Goal: Book appointment/travel/reservation

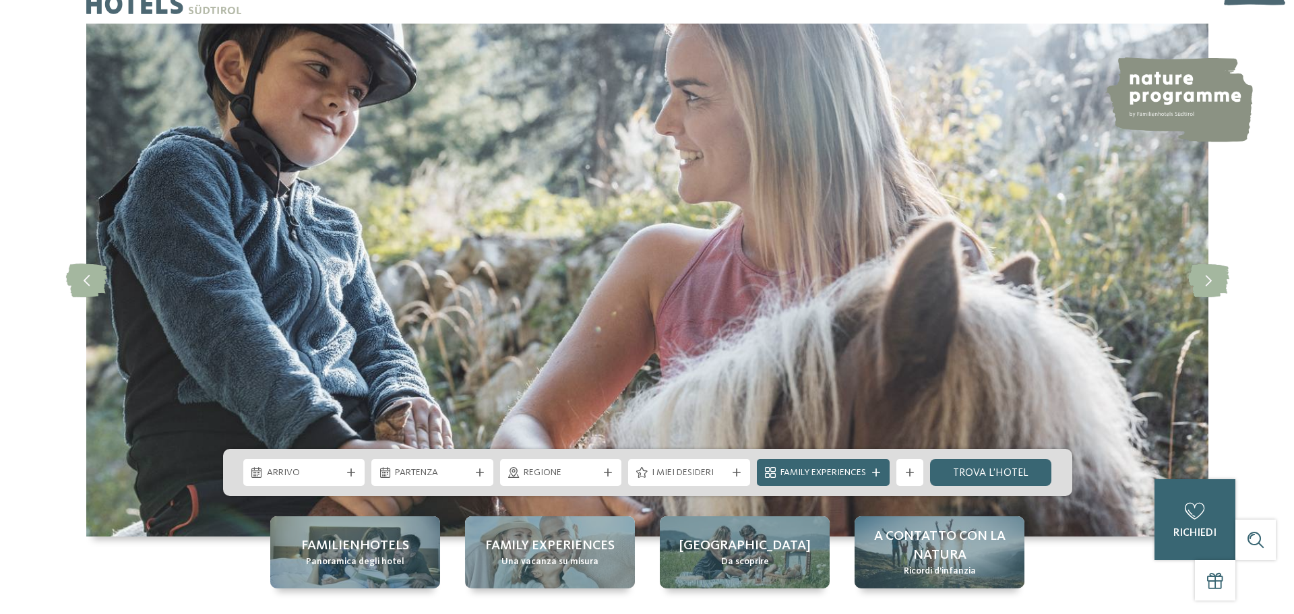
scroll to position [67, 0]
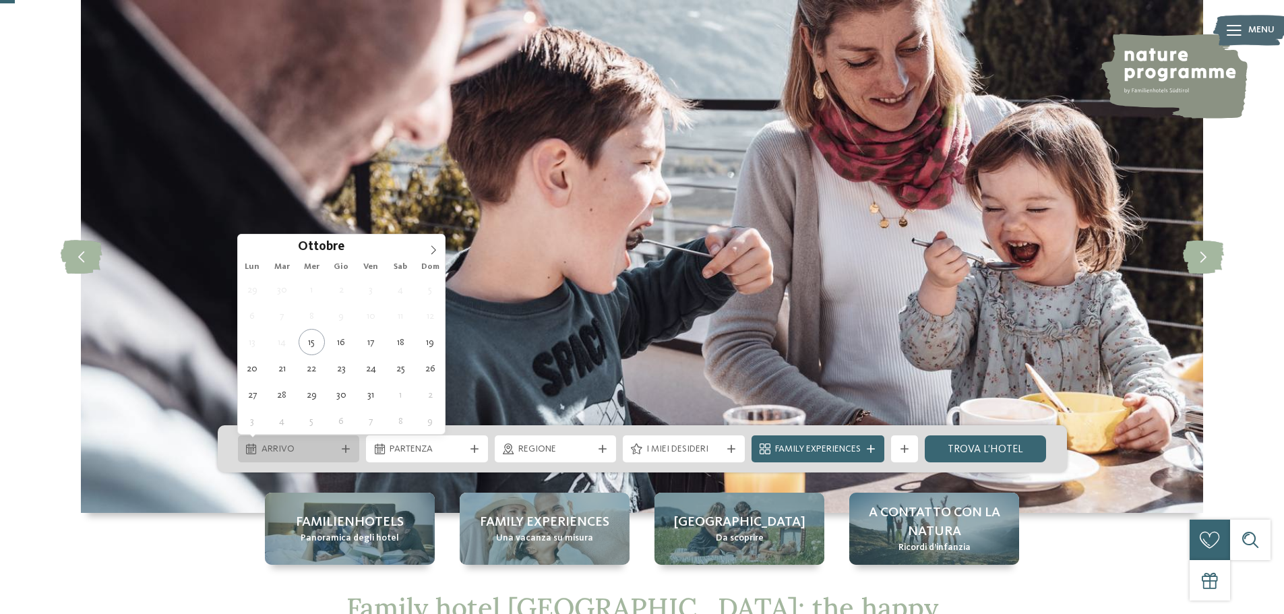
click at [298, 446] on span "Arrivo" at bounding box center [298, 449] width 75 height 13
click at [426, 253] on span at bounding box center [433, 245] width 23 height 23
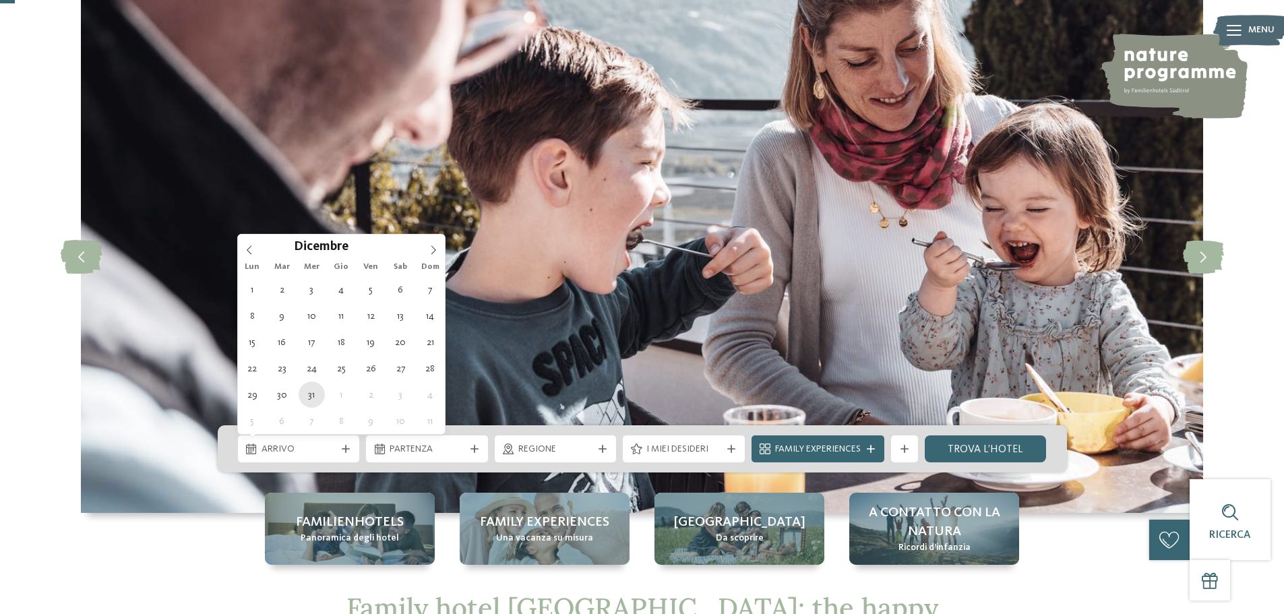
type div "[DATE]"
type input "****"
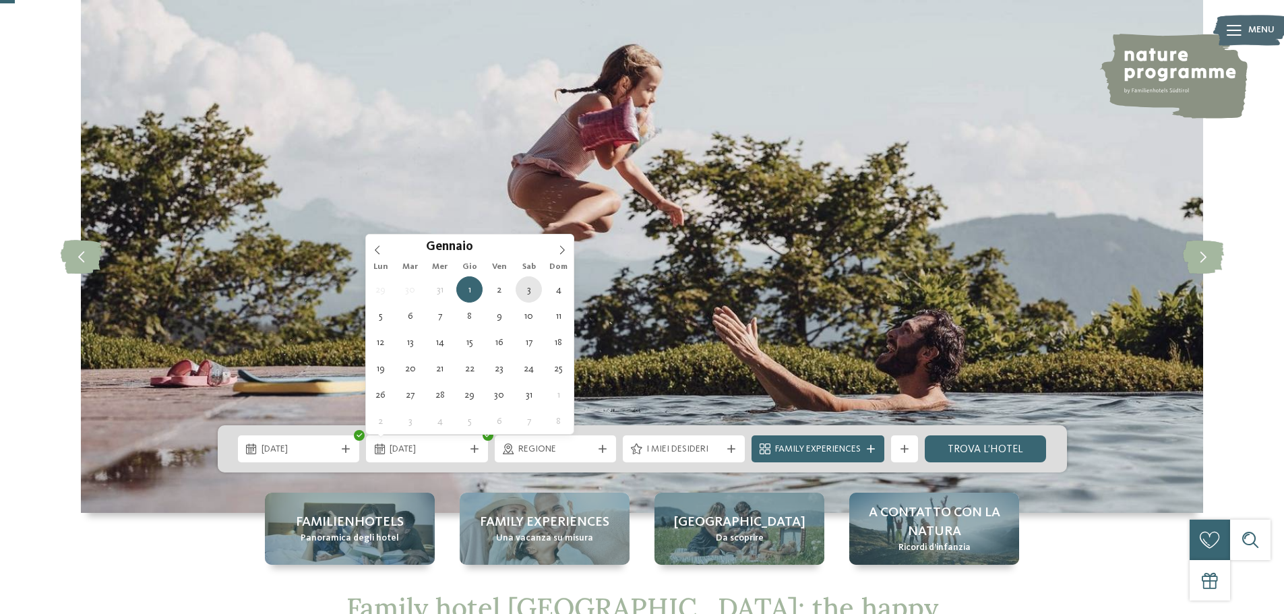
type div "[DATE]"
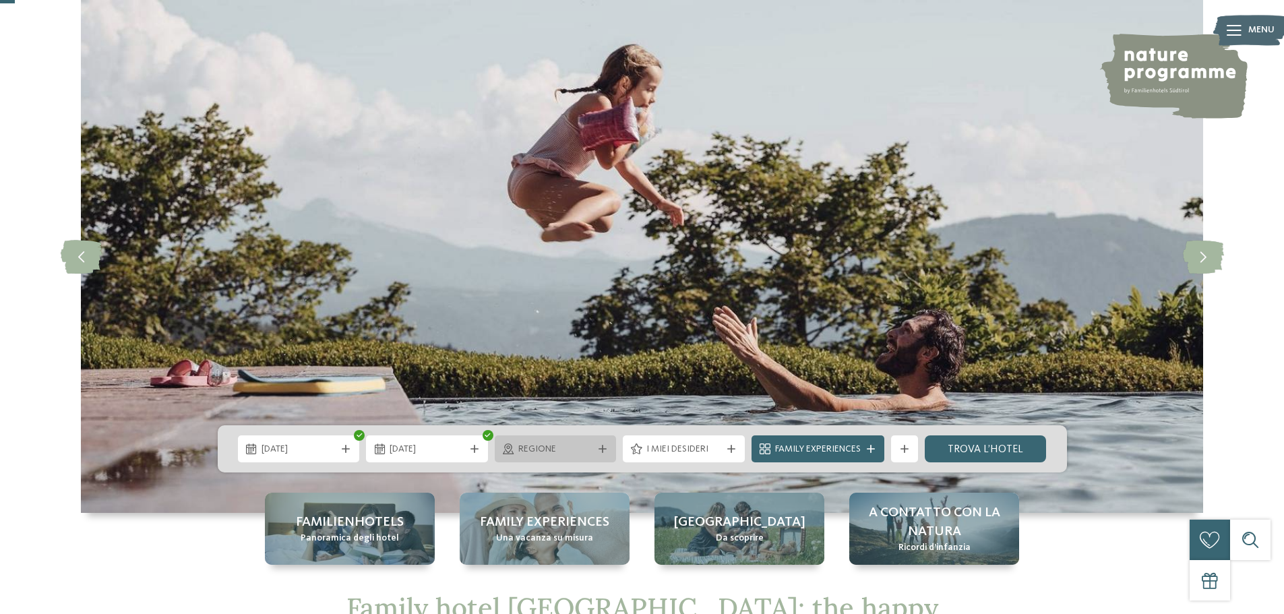
click at [554, 452] on span "Regione" at bounding box center [555, 449] width 75 height 13
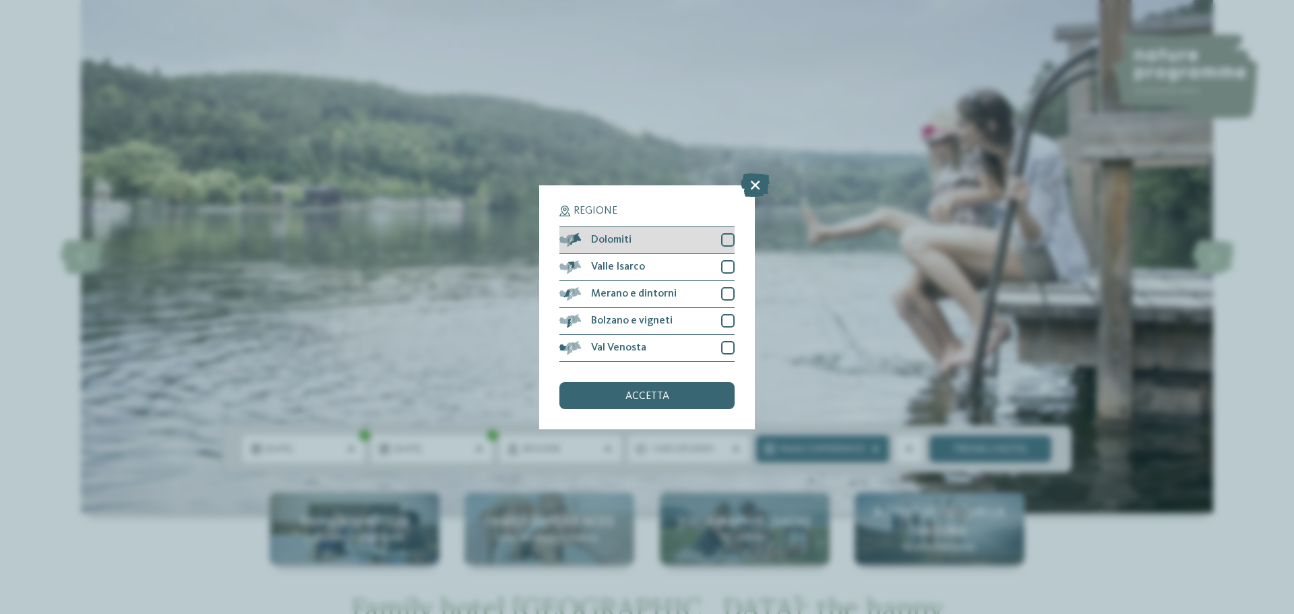
click at [728, 240] on div at bounding box center [727, 239] width 13 height 13
click at [724, 263] on div at bounding box center [727, 266] width 13 height 13
click at [724, 294] on div at bounding box center [727, 293] width 13 height 13
click at [725, 323] on div at bounding box center [727, 320] width 13 height 13
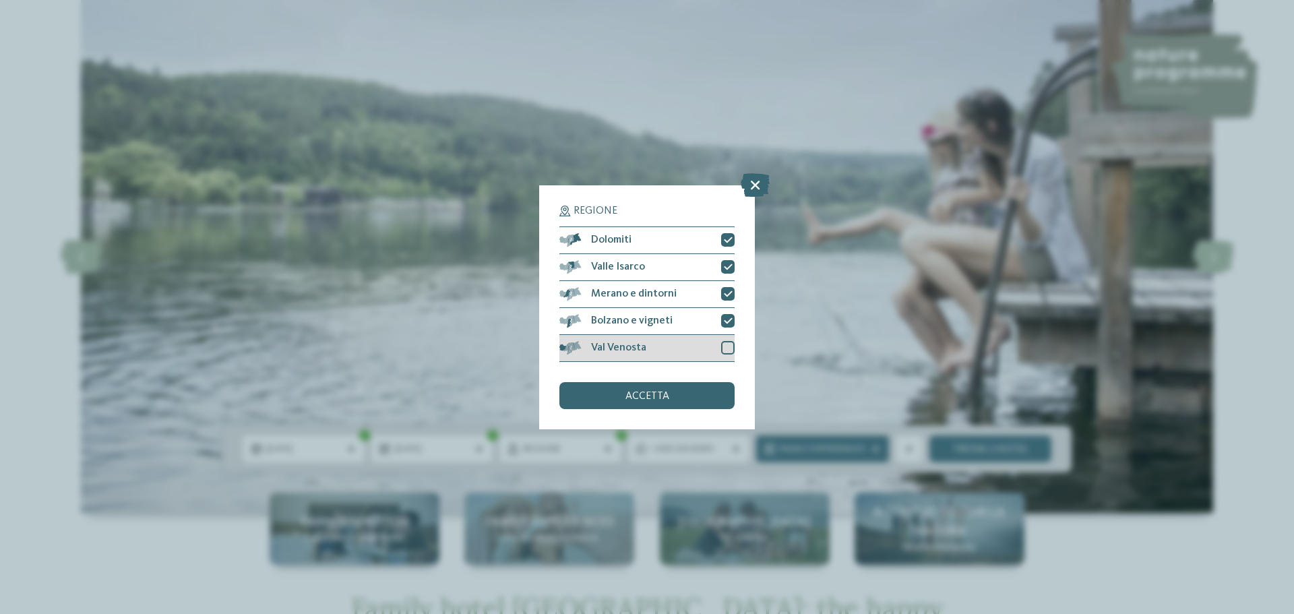
click at [724, 346] on div at bounding box center [727, 347] width 13 height 13
click at [700, 398] on div "accetta" at bounding box center [646, 395] width 175 height 27
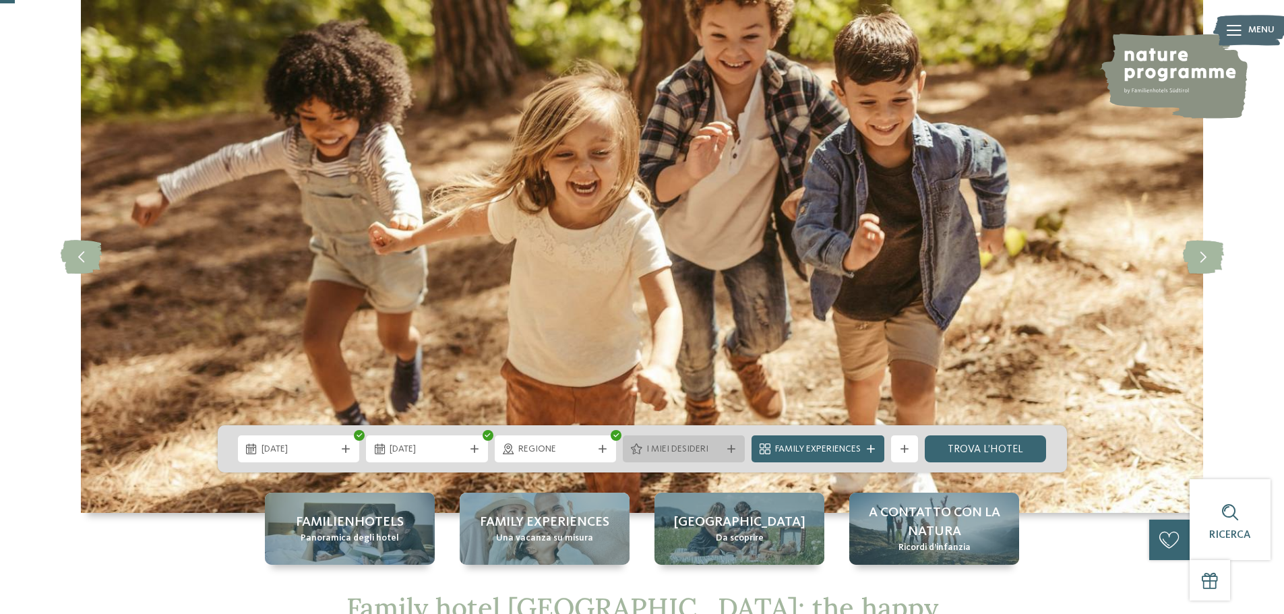
click at [690, 451] on span "I miei desideri" at bounding box center [683, 449] width 75 height 13
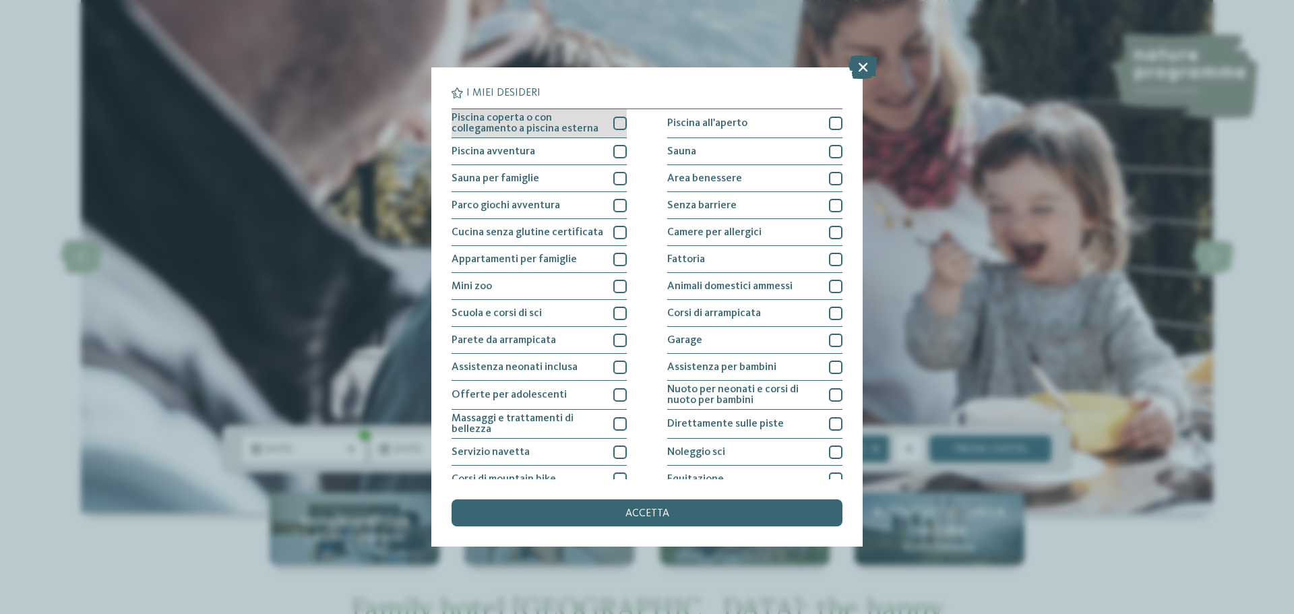
click at [616, 125] on div at bounding box center [619, 123] width 13 height 13
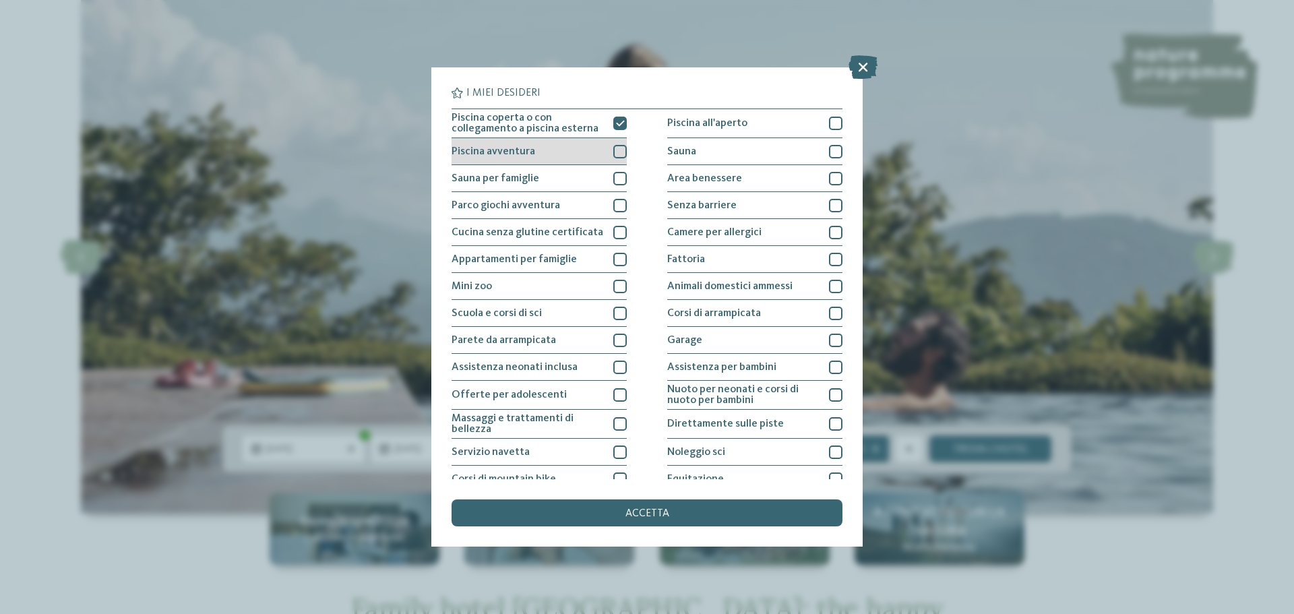
click at [619, 152] on div at bounding box center [619, 151] width 13 height 13
click at [619, 178] on div at bounding box center [619, 178] width 13 height 13
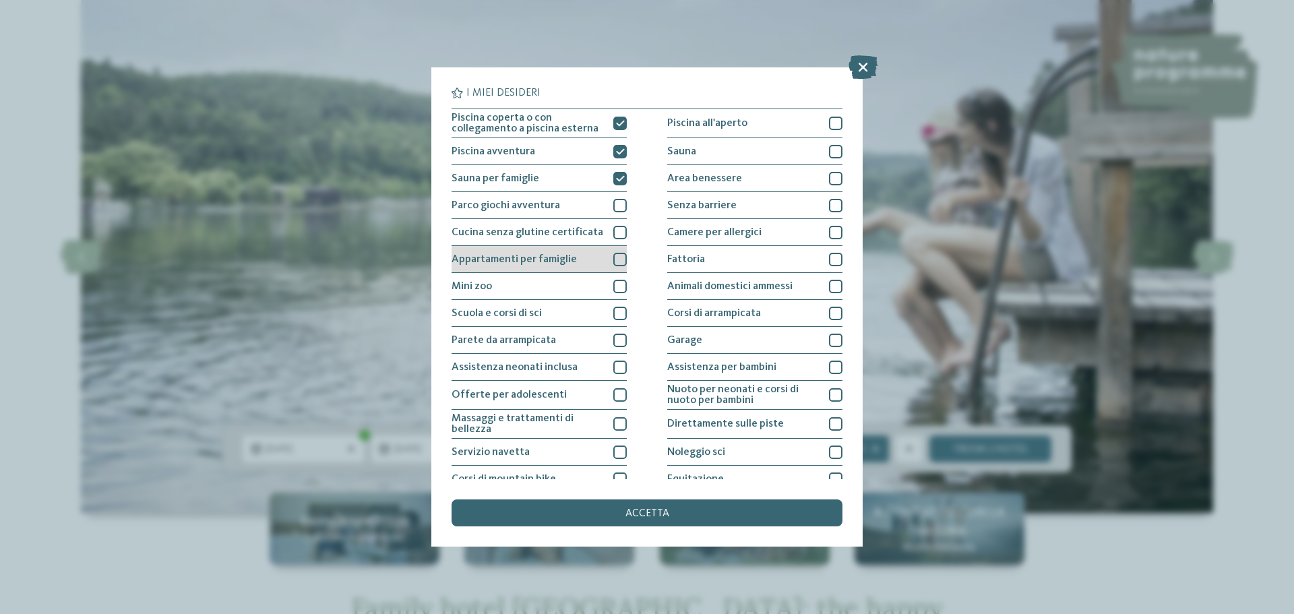
click at [613, 255] on div at bounding box center [619, 259] width 13 height 13
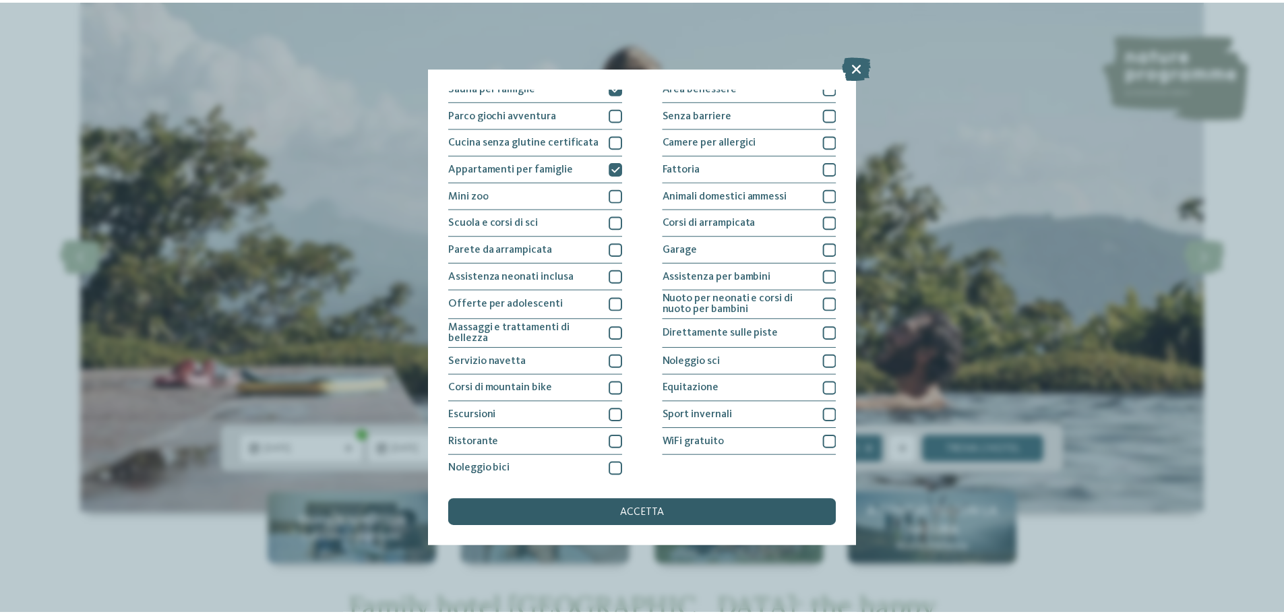
scroll to position [94, 0]
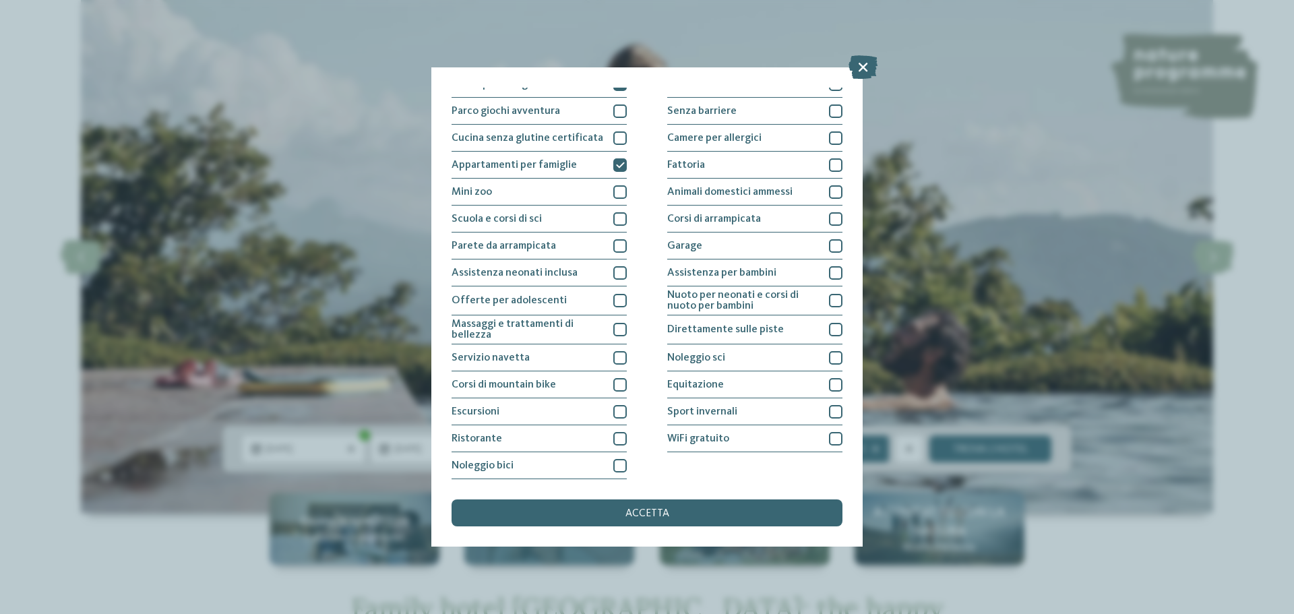
drag, startPoint x: 621, startPoint y: 527, endPoint x: 622, endPoint y: 513, distance: 14.2
click at [621, 526] on div "I miei desideri Piscina coperta o con collegamento a piscina esterna Piscina al…" at bounding box center [646, 306] width 431 height 479
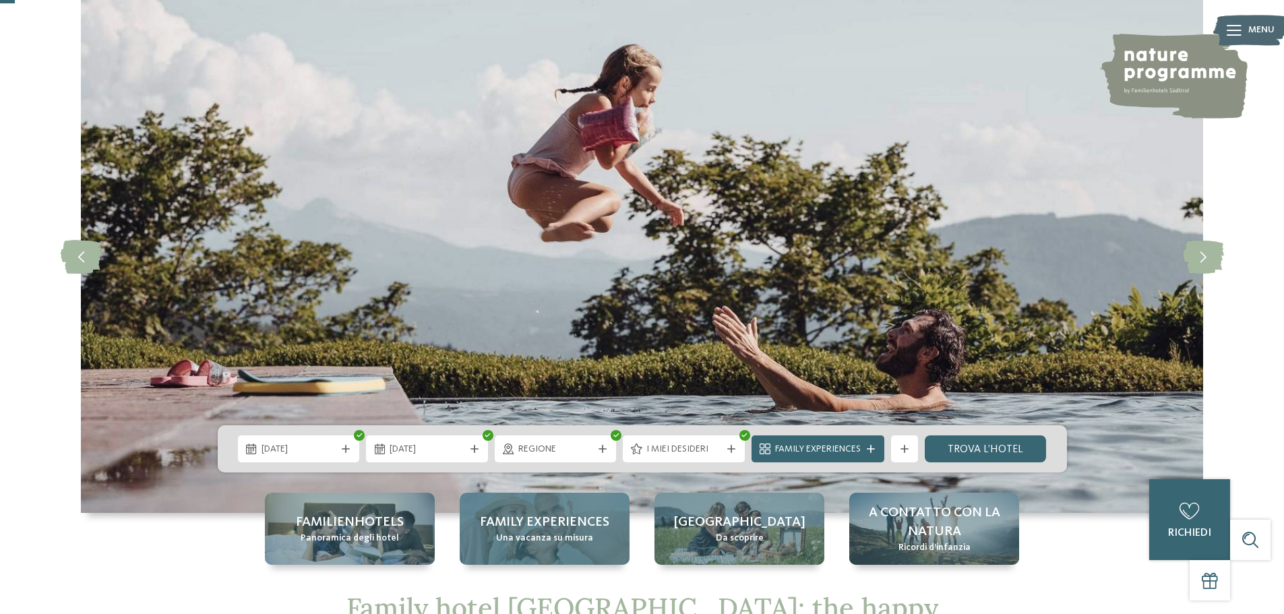
click at [623, 512] on div "Family experiences Una vacanza su misura" at bounding box center [545, 529] width 170 height 72
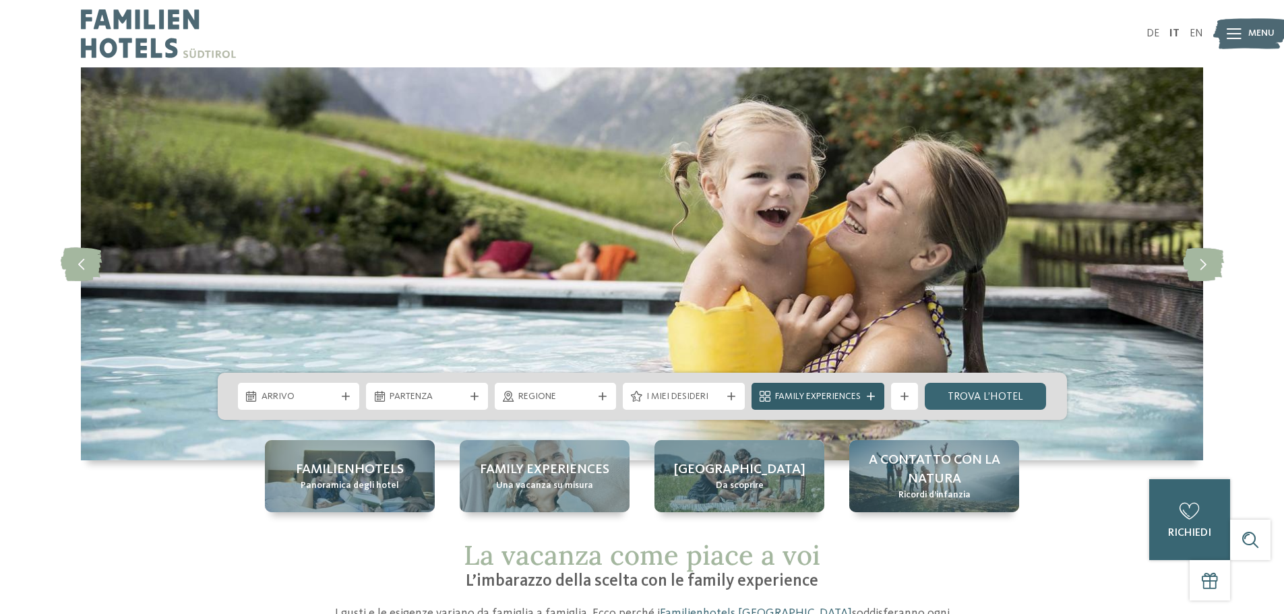
click at [831, 393] on span "Family Experiences" at bounding box center [818, 396] width 86 height 13
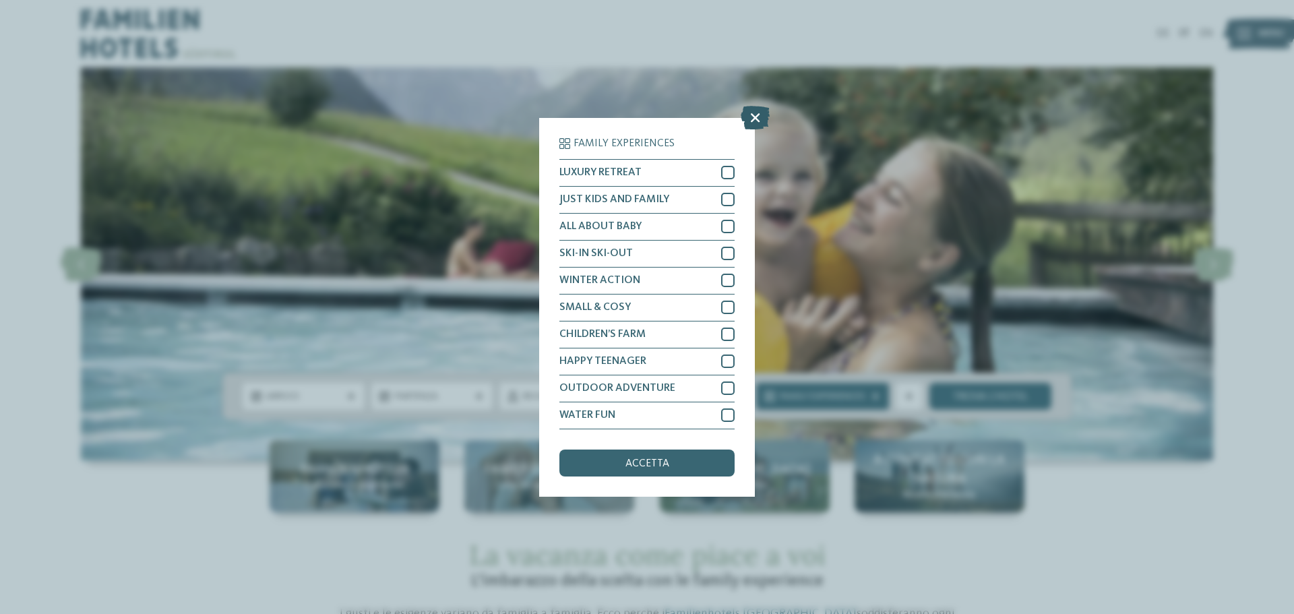
click at [753, 117] on icon at bounding box center [754, 117] width 29 height 24
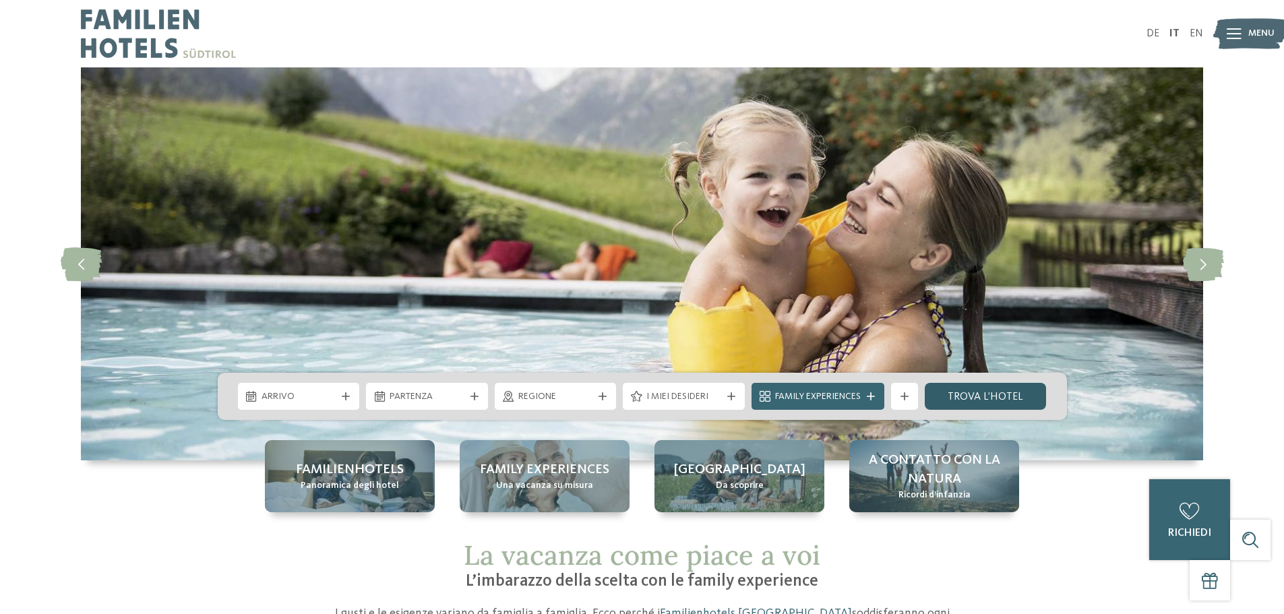
click at [984, 399] on link "trova l’hotel" at bounding box center [985, 396] width 122 height 27
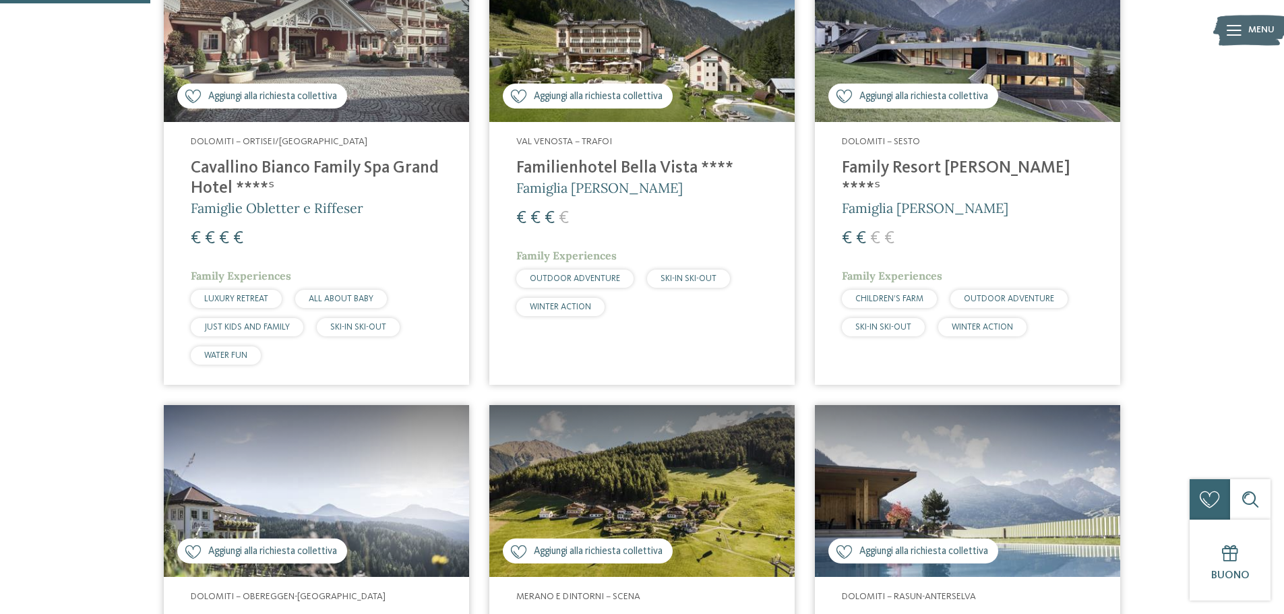
scroll to position [472, 0]
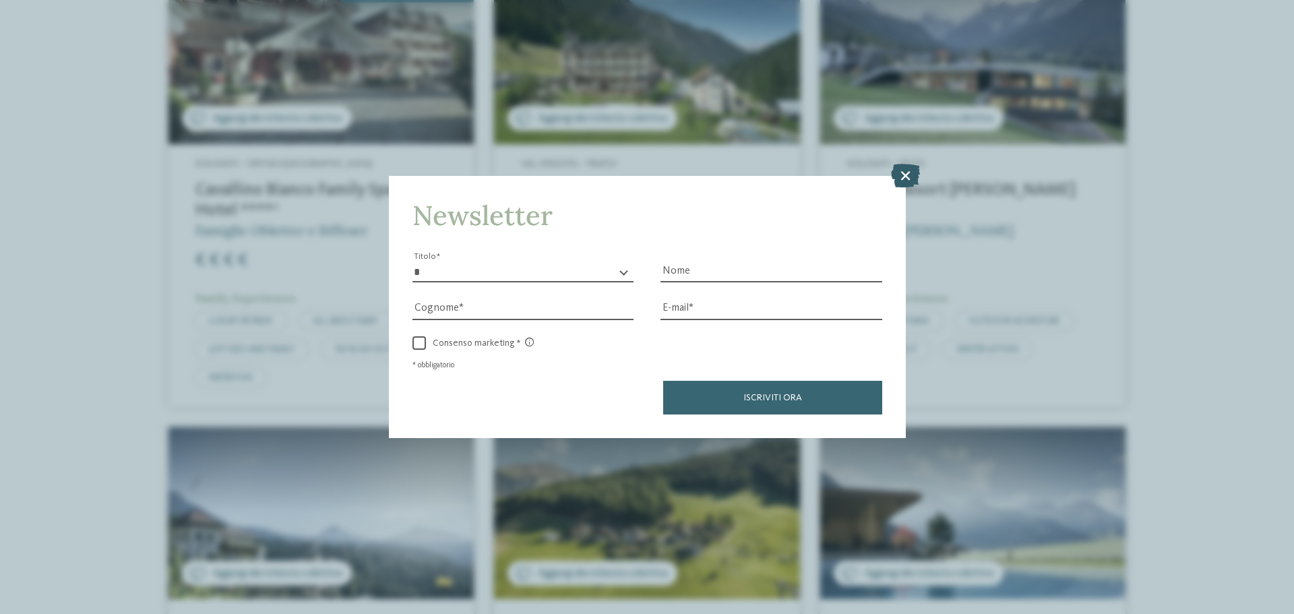
click at [907, 172] on icon at bounding box center [905, 176] width 29 height 24
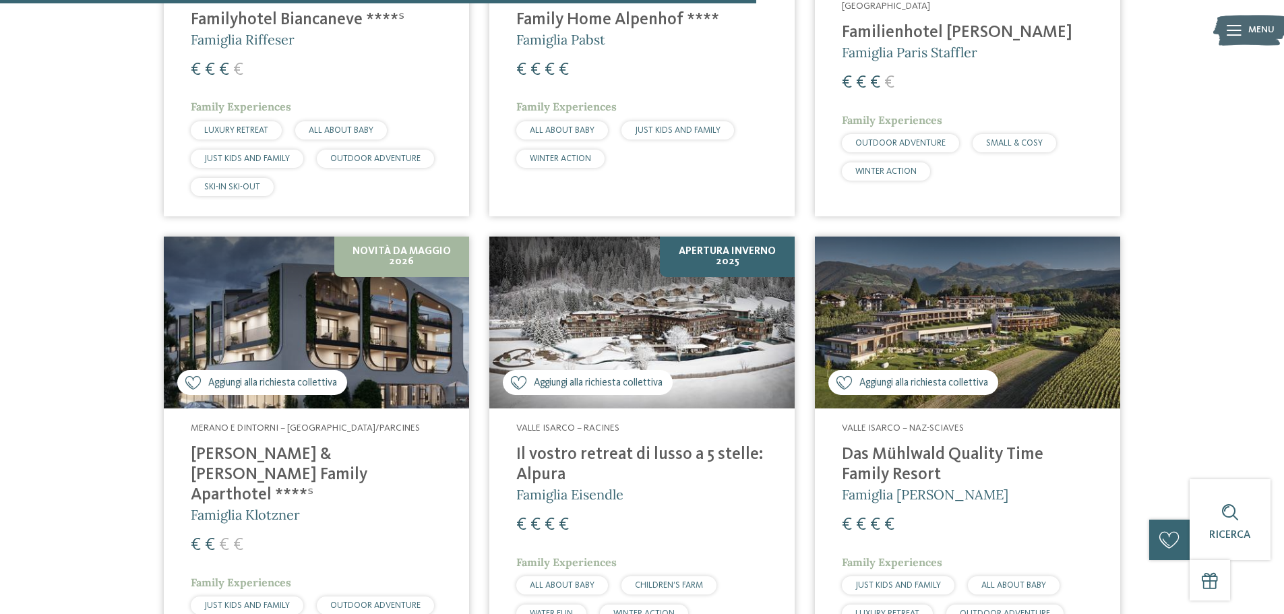
scroll to position [2560, 0]
